Goal: Transaction & Acquisition: Purchase product/service

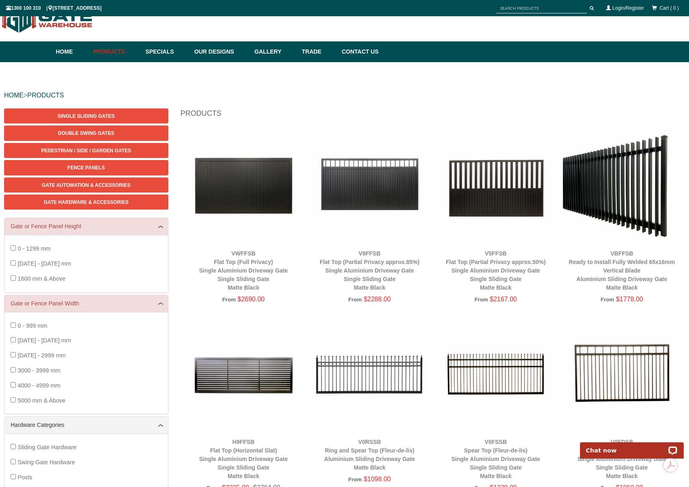
click at [41, 265] on span "1300 - 1599 mm" at bounding box center [43, 264] width 53 height 7
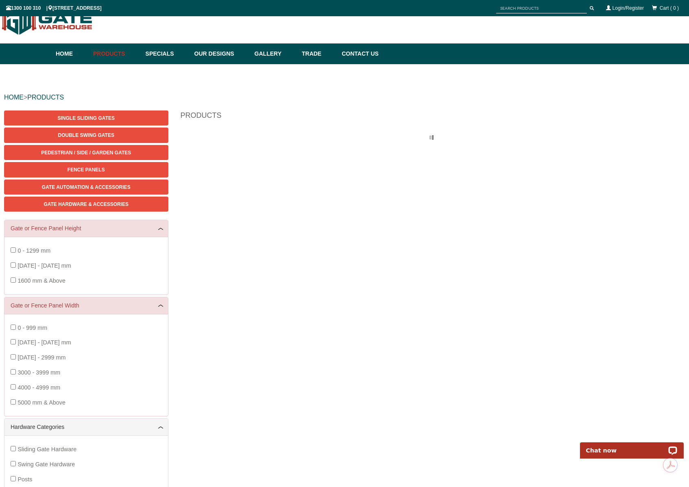
scroll to position [20, 0]
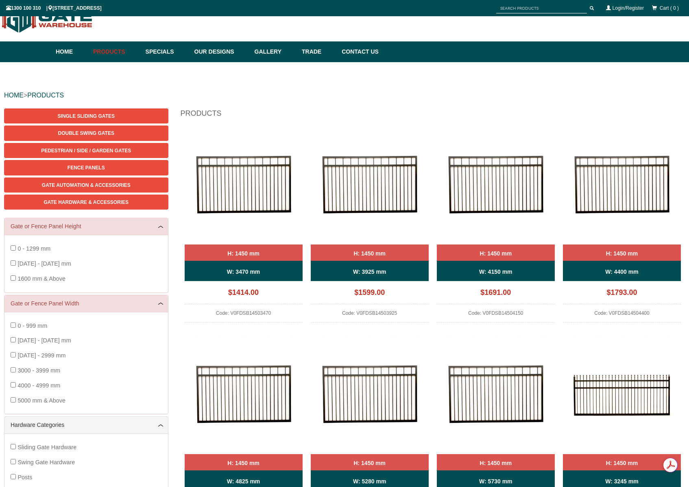
click at [39, 372] on span "3000 - 3999 mm" at bounding box center [38, 371] width 43 height 7
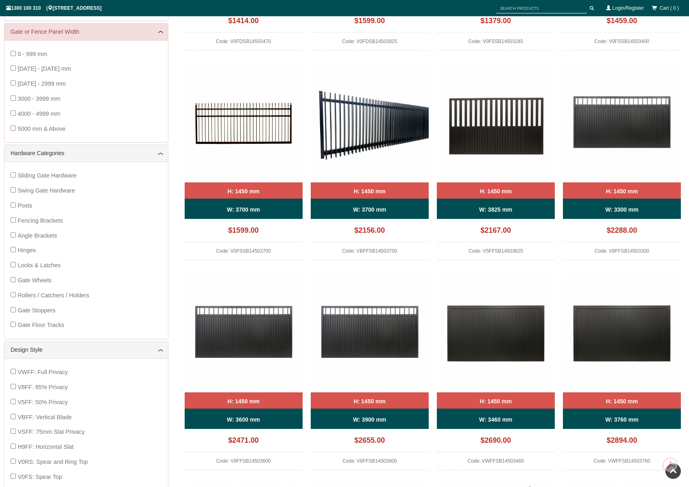
scroll to position [291, 0]
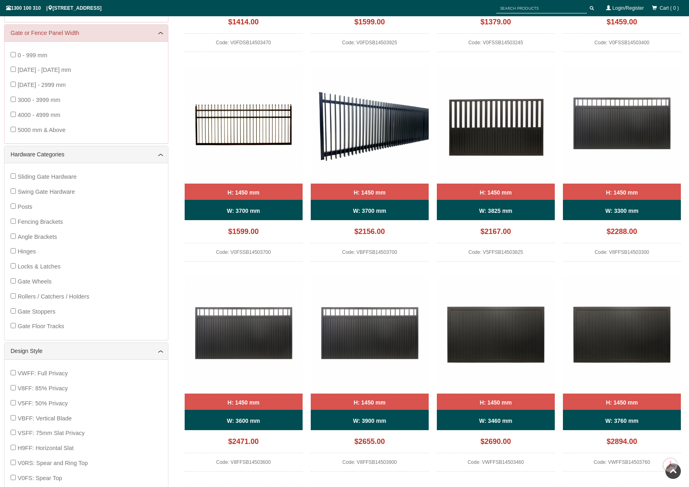
click at [62, 180] on label "Sliding Gate Hardware" at bounding box center [46, 177] width 59 height 15
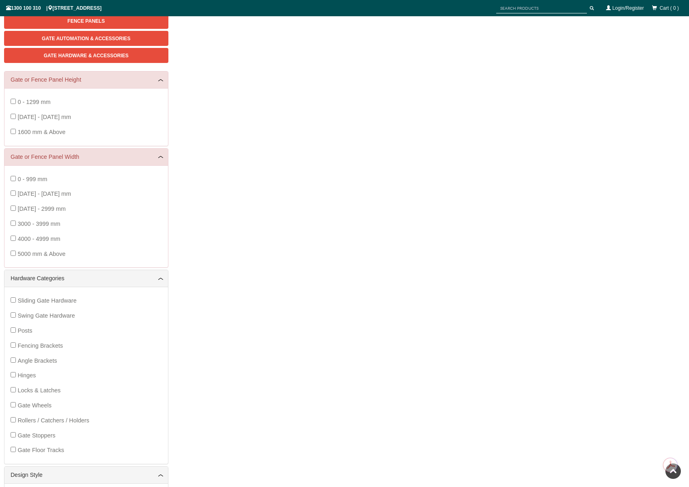
click at [43, 300] on span "Sliding Gate Hardware" at bounding box center [46, 301] width 59 height 7
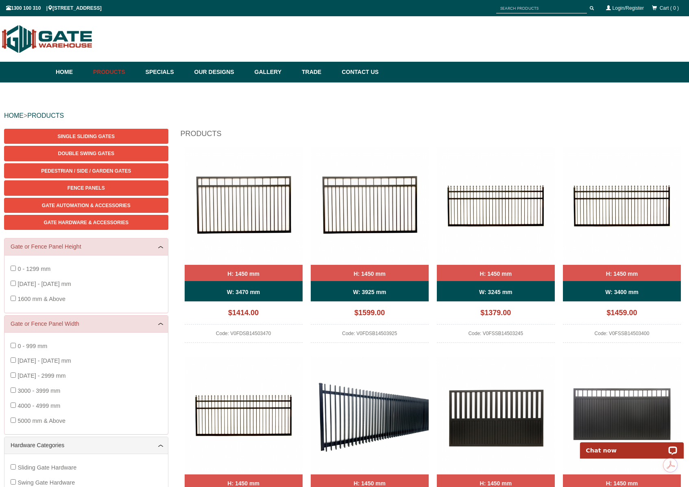
scroll to position [2, 0]
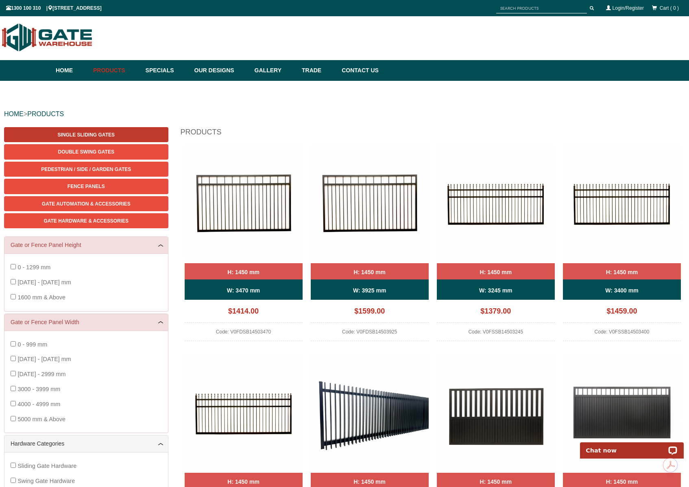
click at [82, 133] on span "Single Sliding Gates" at bounding box center [86, 135] width 57 height 6
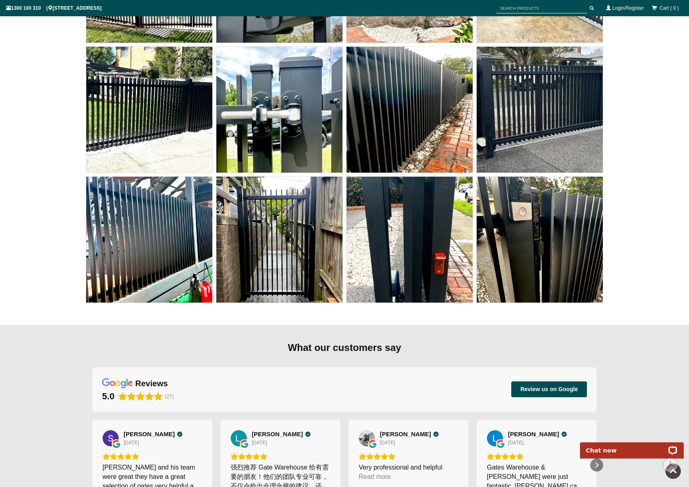
scroll to position [6514, 0]
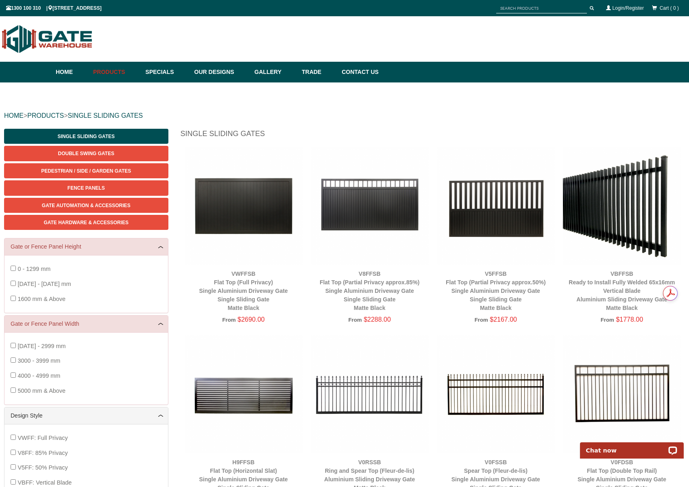
click at [49, 287] on span "1300 - 1599 mm" at bounding box center [43, 284] width 53 height 7
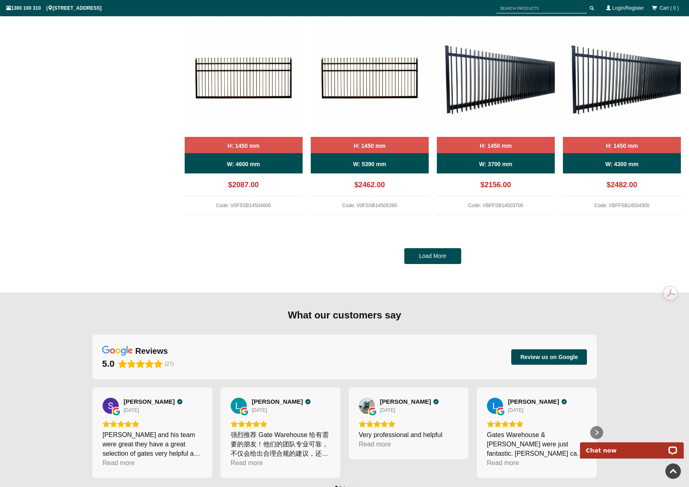
scroll to position [753, 0]
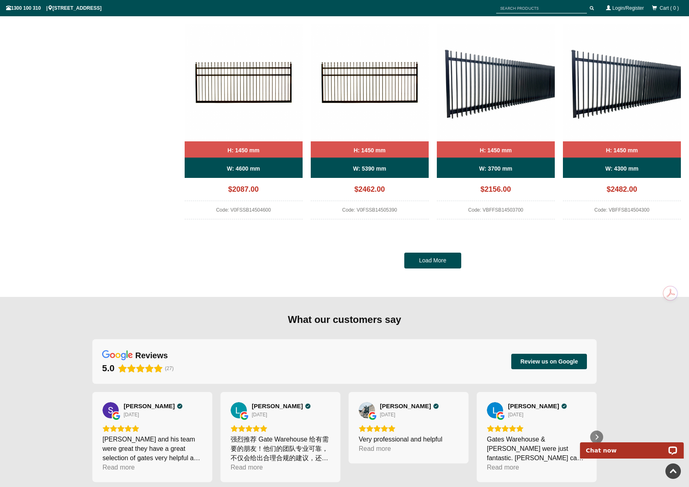
click at [433, 258] on link "Load More" at bounding box center [432, 261] width 57 height 16
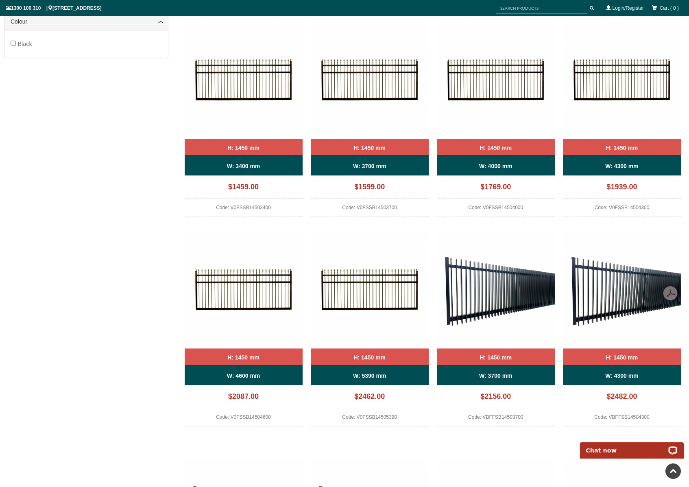
scroll to position [600, 0]
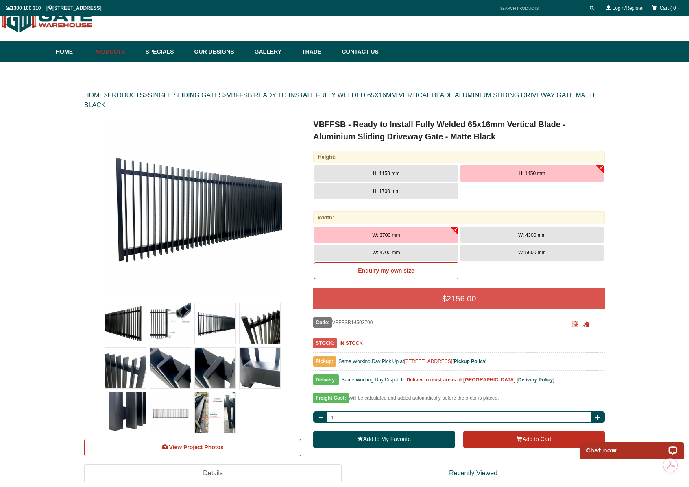
click at [177, 413] on img at bounding box center [170, 413] width 41 height 41
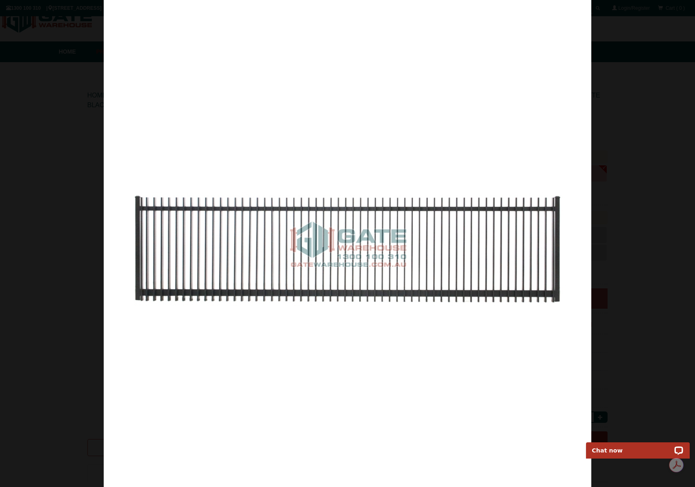
click at [48, 91] on div at bounding box center [347, 243] width 695 height 487
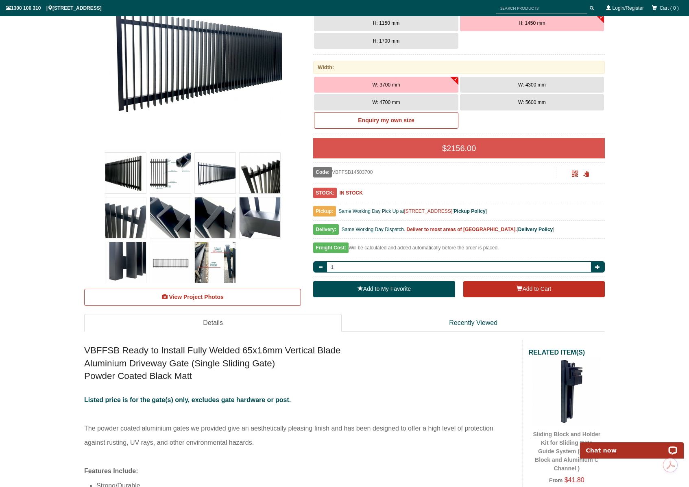
scroll to position [183, 0]
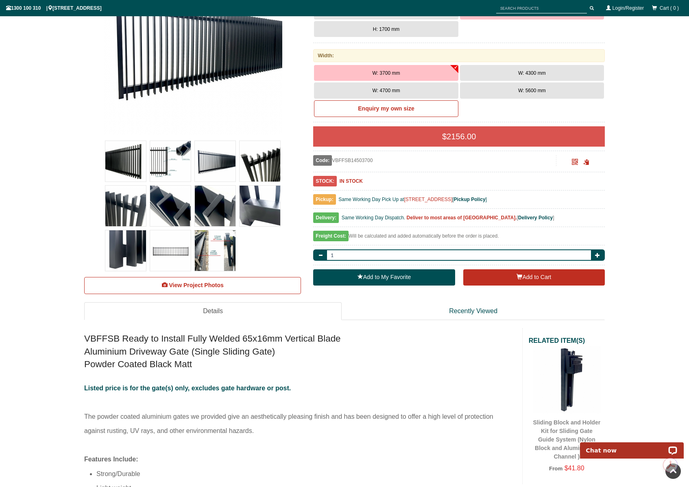
click at [181, 159] on img at bounding box center [170, 161] width 41 height 41
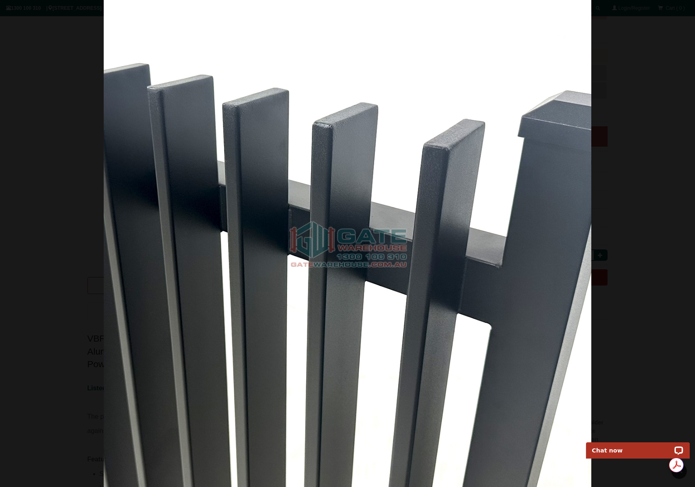
click at [641, 178] on div at bounding box center [347, 243] width 695 height 487
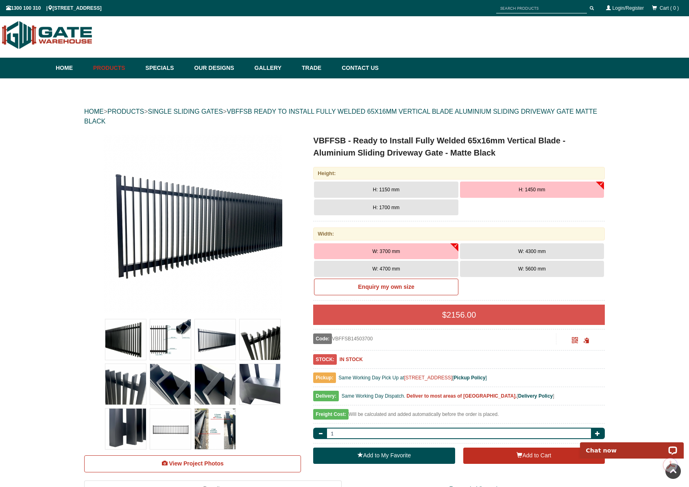
scroll to position [0, 0]
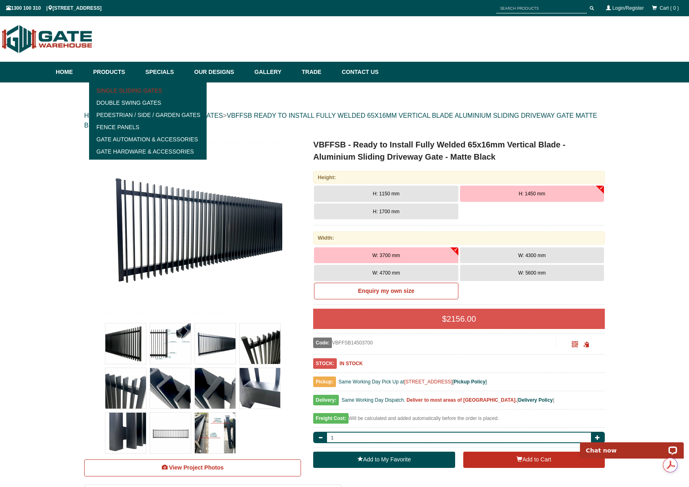
click at [113, 90] on link "Single Sliding Gates" at bounding box center [147, 91] width 113 height 12
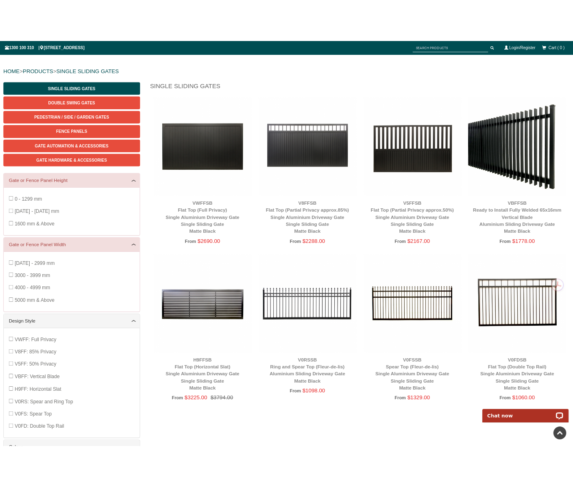
scroll to position [74, 0]
